Goal: Check status

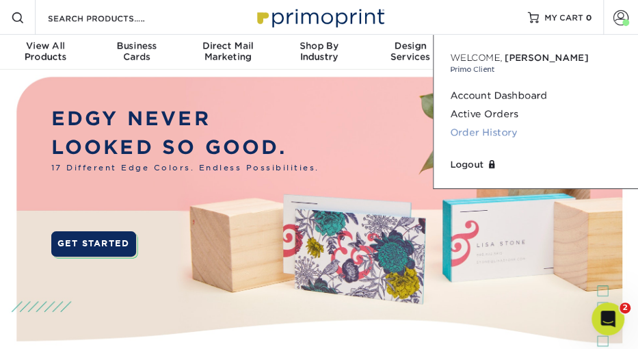
click at [488, 132] on link "Order History" at bounding box center [536, 132] width 172 height 18
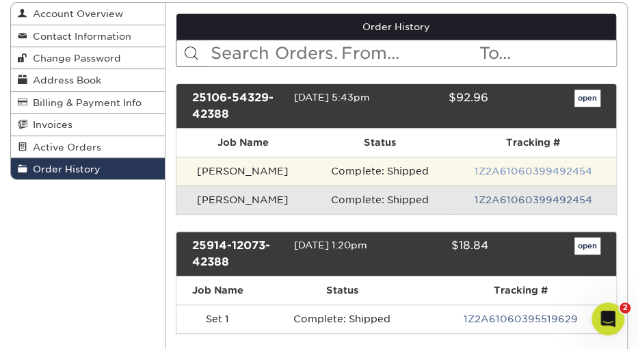
click at [522, 170] on link "1Z2A61060399492454" at bounding box center [533, 171] width 118 height 11
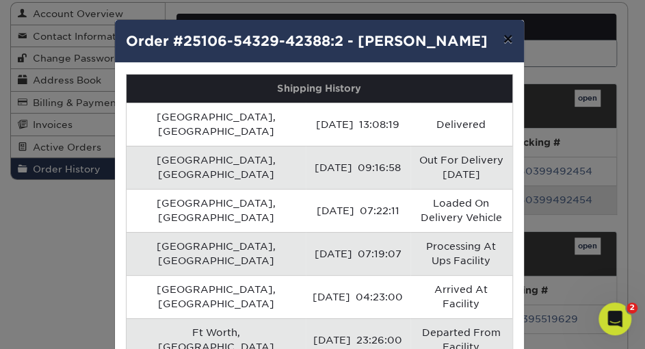
click at [503, 40] on button "×" at bounding box center [507, 39] width 31 height 38
